Goal: Complete application form: Complete application form

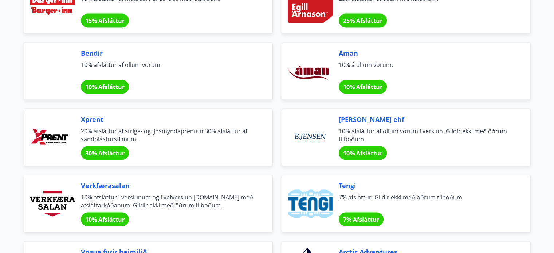
scroll to position [1115, 0]
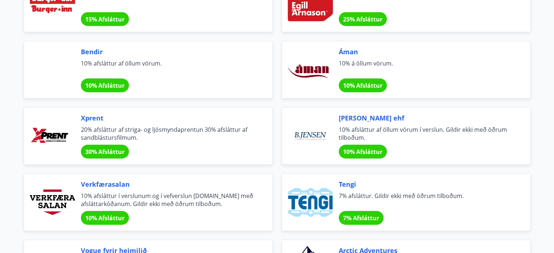
drag, startPoint x: 97, startPoint y: 49, endPoint x: 87, endPoint y: 50, distance: 9.8
click at [87, 50] on span "Bendir" at bounding box center [168, 51] width 174 height 9
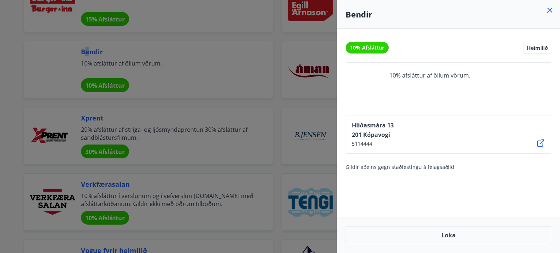
click at [549, 10] on icon at bounding box center [549, 10] width 1 height 1
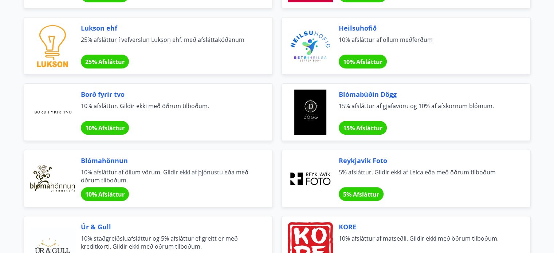
scroll to position [333, 0]
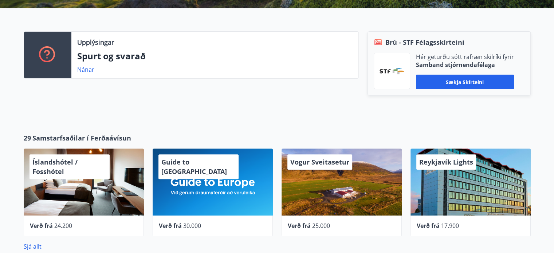
scroll to position [267, 0]
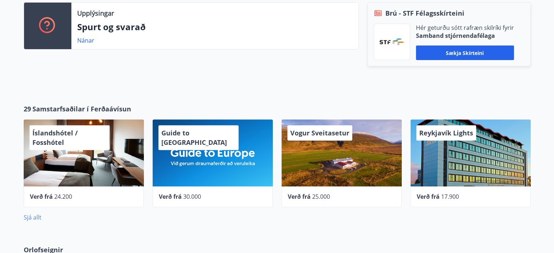
click at [35, 218] on link "Sjá allt" at bounding box center [33, 218] width 18 height 8
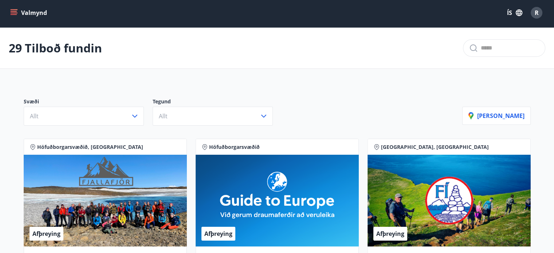
scroll to position [2, 0]
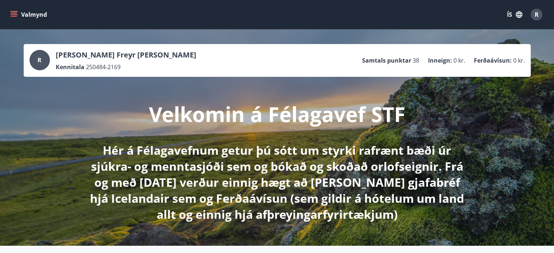
click at [117, 56] on p "Róbert Freyr Michelsen" at bounding box center [126, 55] width 141 height 10
click at [12, 15] on icon "menu" at bounding box center [13, 14] width 7 height 7
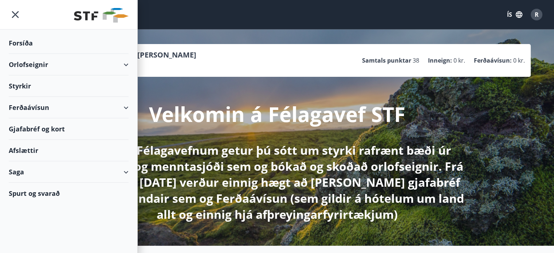
click at [24, 54] on div "Styrkir" at bounding box center [69, 42] width 120 height 21
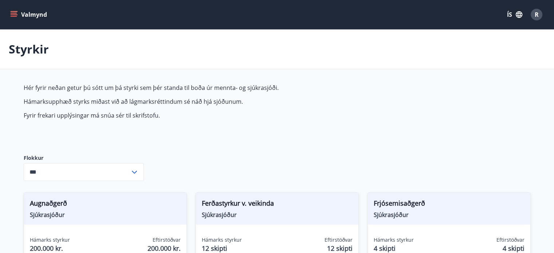
type input "***"
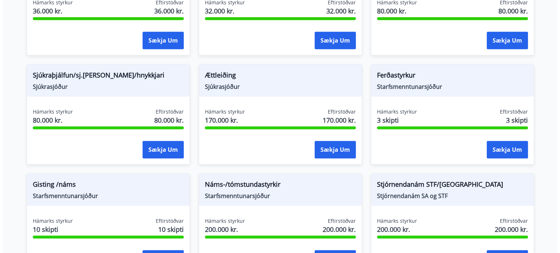
scroll to position [566, 0]
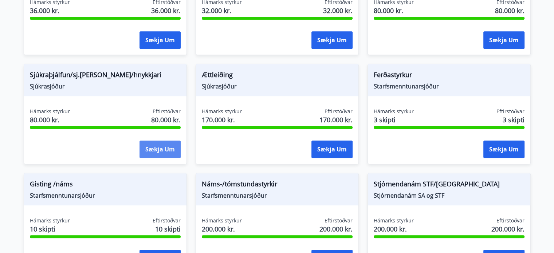
click at [159, 148] on button "Sækja um" at bounding box center [160, 149] width 41 height 17
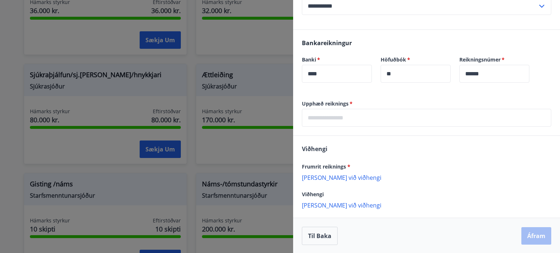
scroll to position [223, 0]
click at [325, 177] on p "Bæta við viðhengi" at bounding box center [426, 176] width 249 height 7
click at [329, 180] on p "Bæta við viðhengi" at bounding box center [426, 176] width 249 height 7
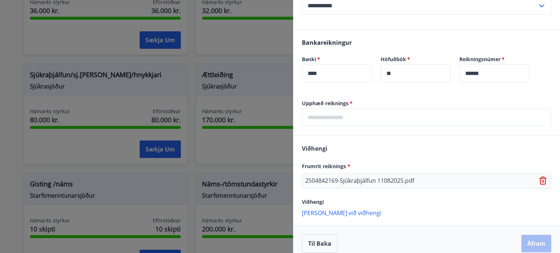
click at [318, 123] on input "text" at bounding box center [426, 118] width 249 height 18
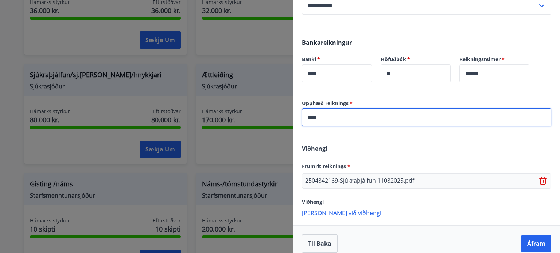
type input "*****"
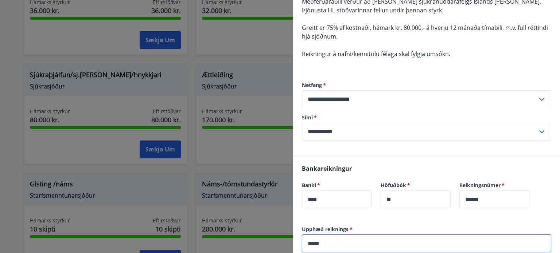
scroll to position [231, 0]
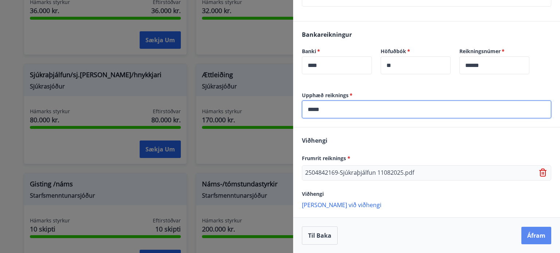
click at [527, 235] on button "Áfram" at bounding box center [536, 235] width 30 height 17
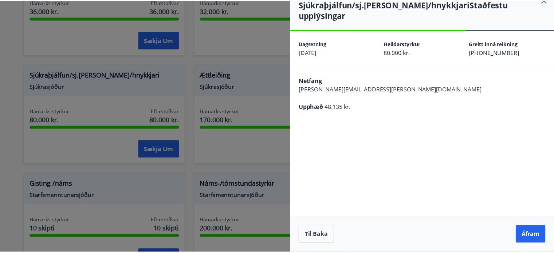
scroll to position [0, 0]
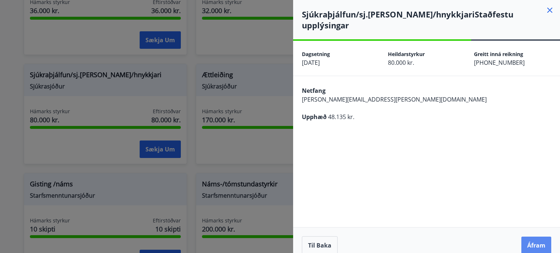
click at [532, 237] on button "Áfram" at bounding box center [536, 245] width 30 height 17
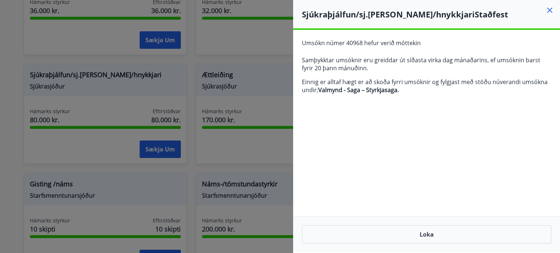
click at [549, 8] on icon at bounding box center [549, 10] width 9 height 9
